Goal: Information Seeking & Learning: Compare options

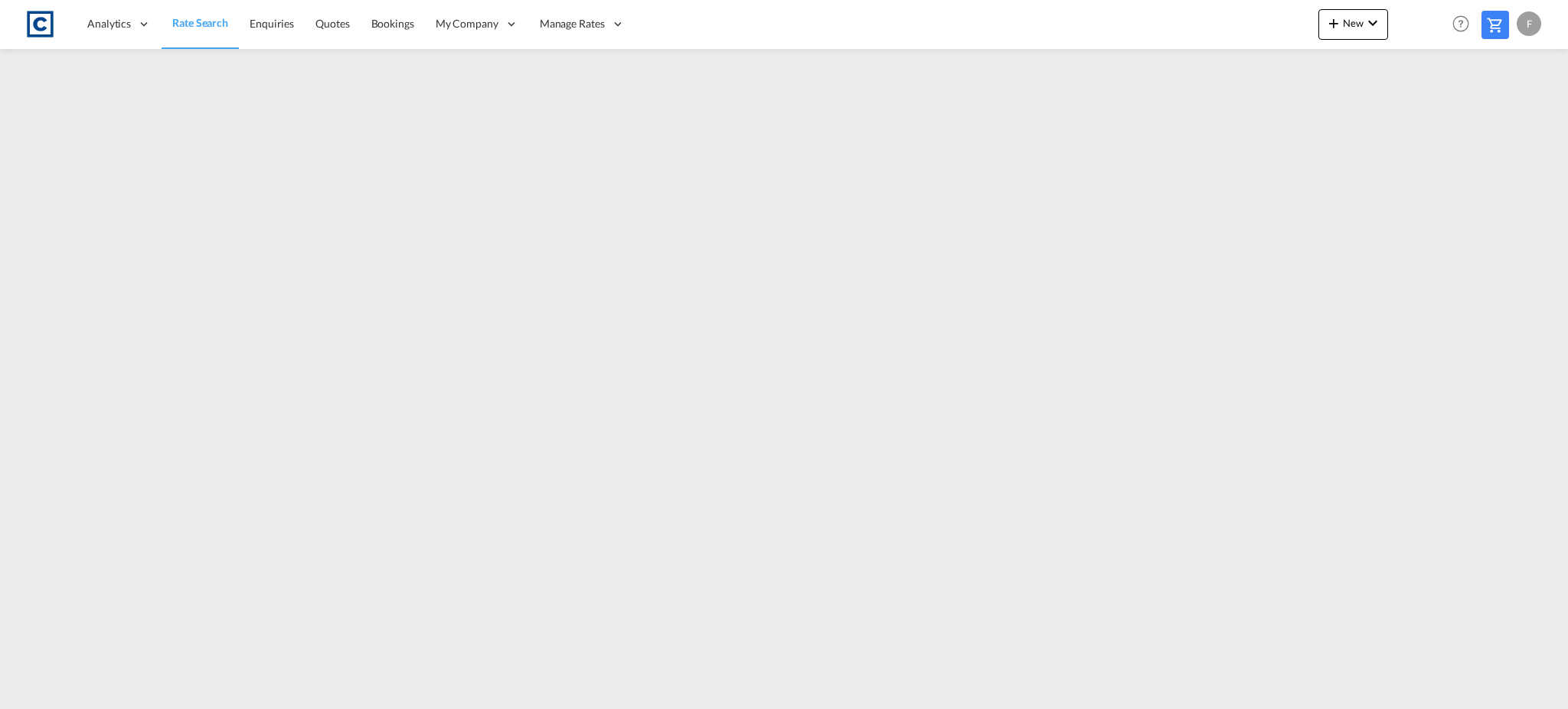
click at [191, 21] on span "Rate Search" at bounding box center [200, 23] width 56 height 13
